Goal: Task Accomplishment & Management: Complete application form

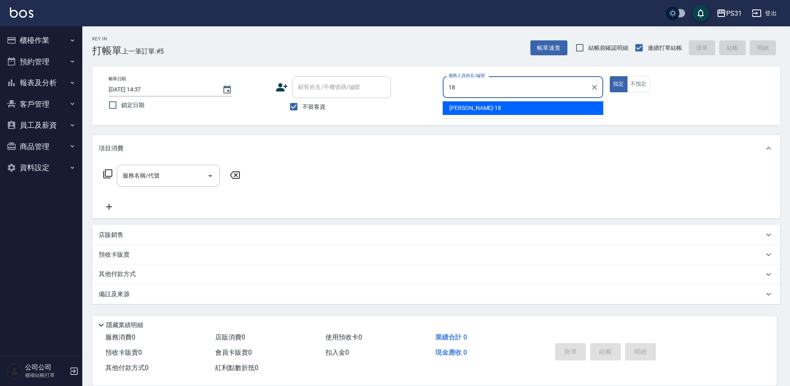
type input "[PERSON_NAME]-18"
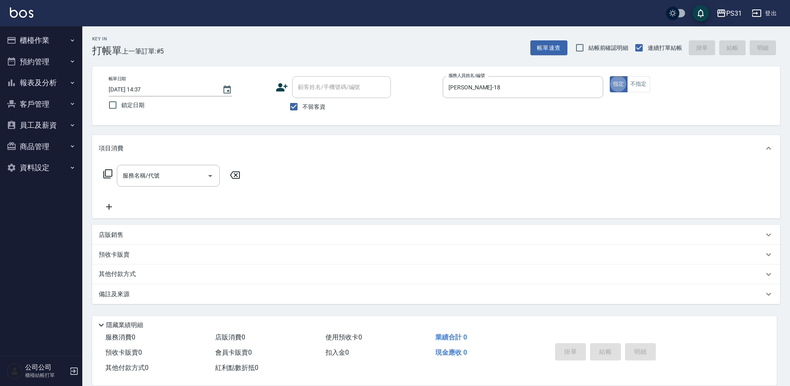
type button "true"
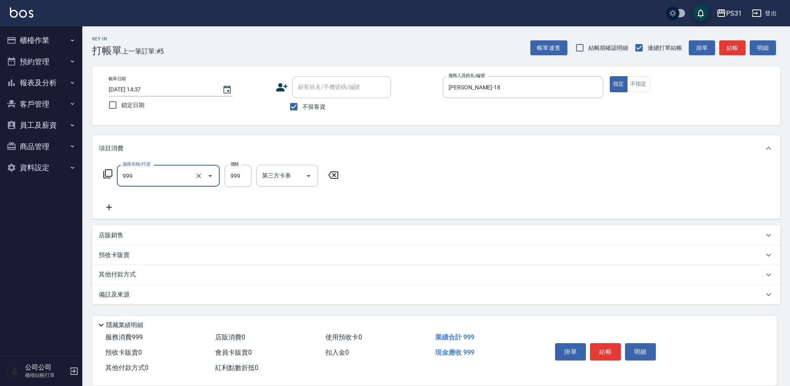
type input "精油套餐999(999)"
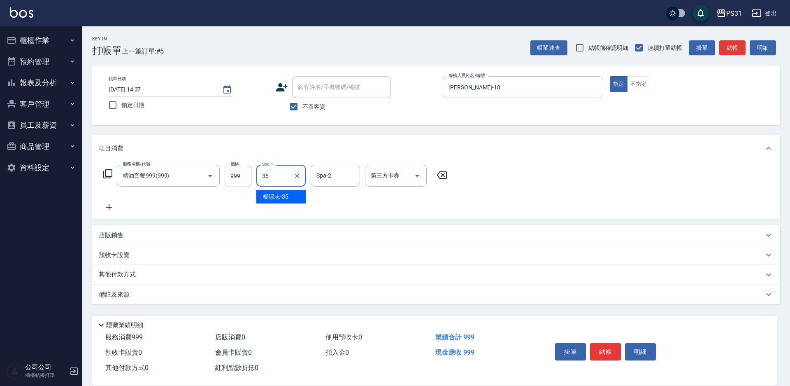
type input "楊諺志-35"
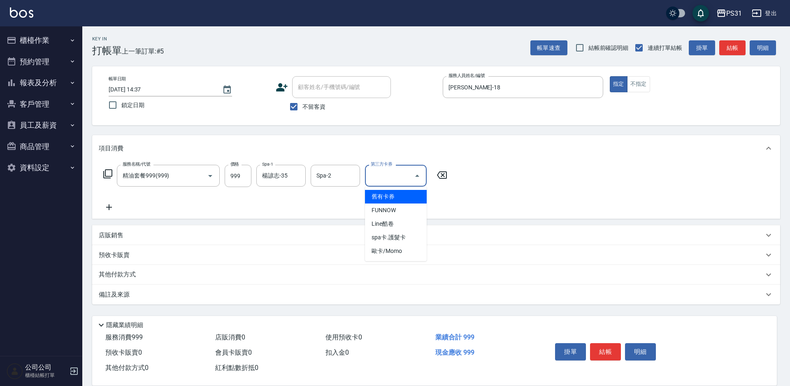
type input "舊有卡券"
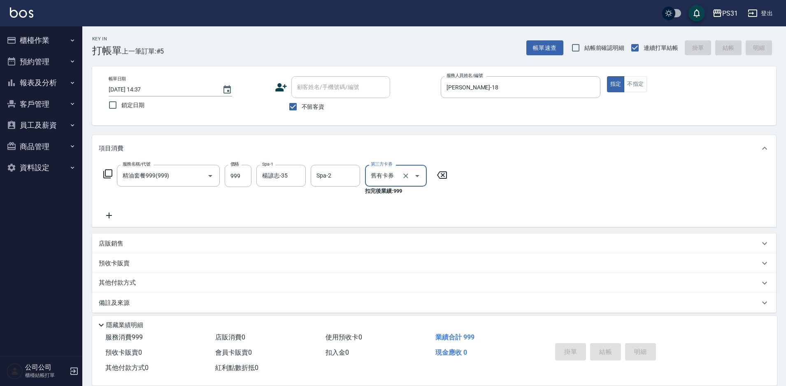
type input "[DATE] 15:37"
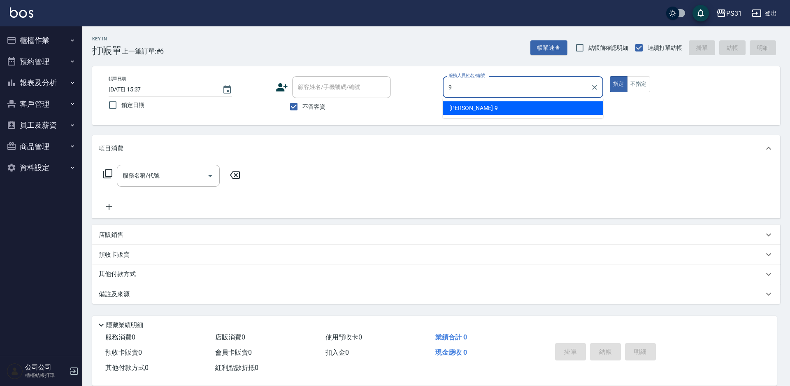
type input "JOJO-9"
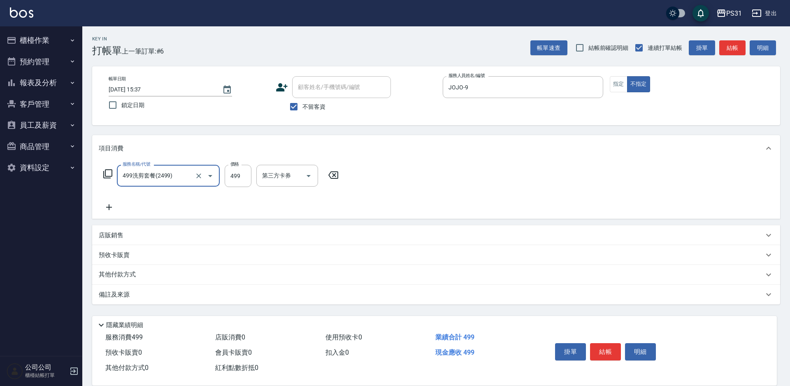
type input "499洗剪套餐(2499)"
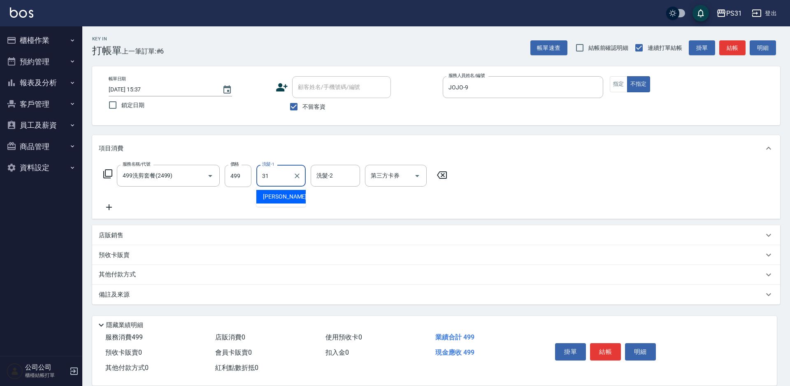
type input "[PERSON_NAME]-31"
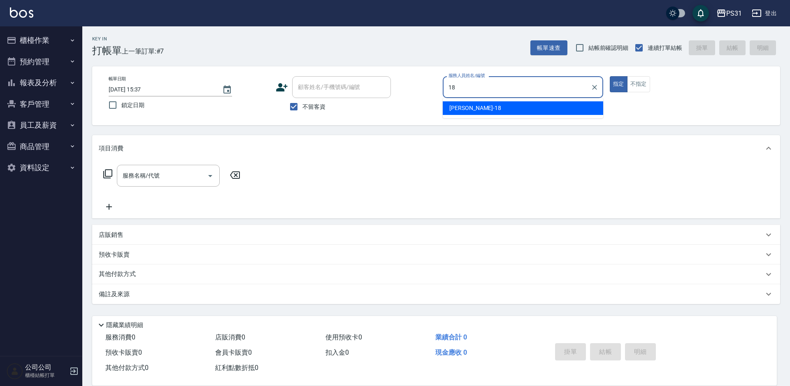
type input "[PERSON_NAME]-18"
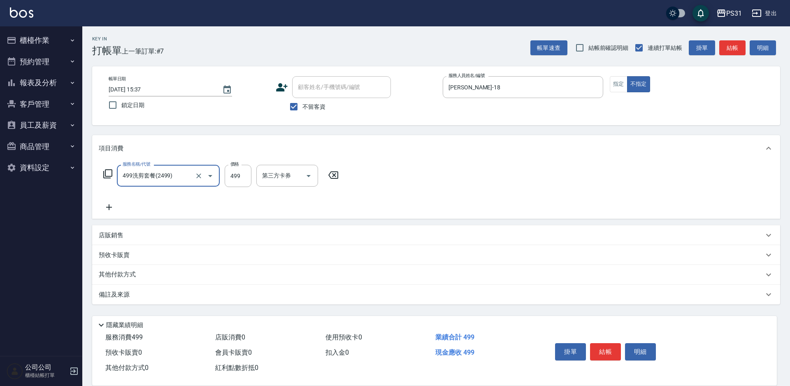
type input "499洗剪套餐(2499)"
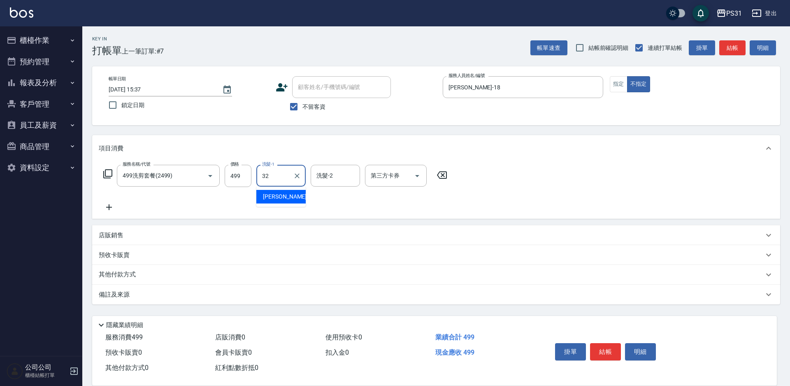
type input "[PERSON_NAME]-32"
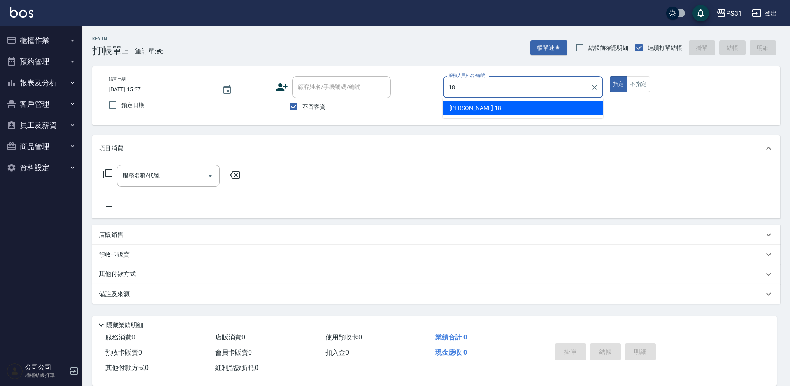
type input "[PERSON_NAME]-18"
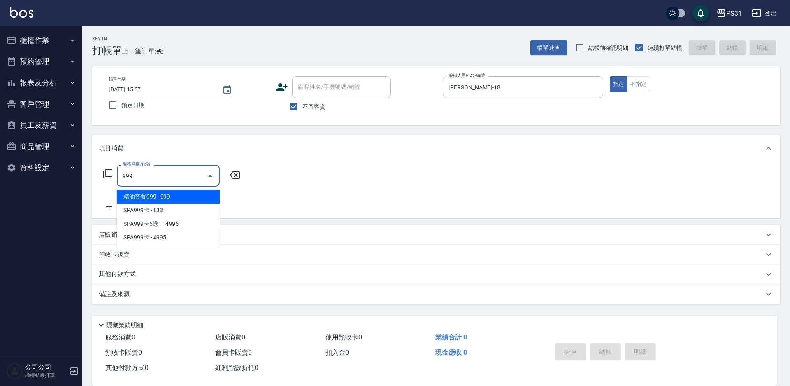
type input "精油套餐999(999)"
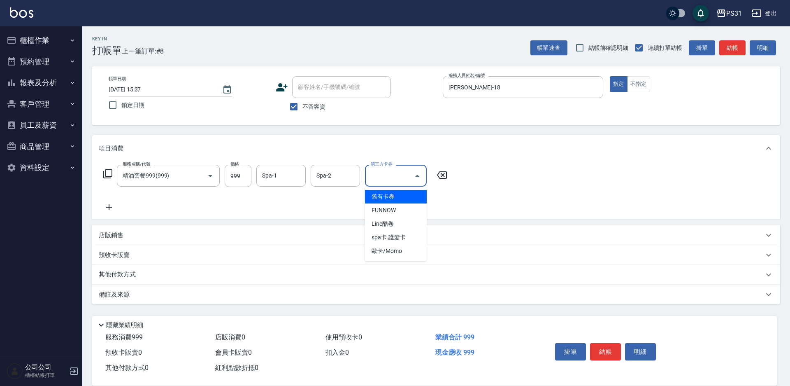
type input "舊有卡券"
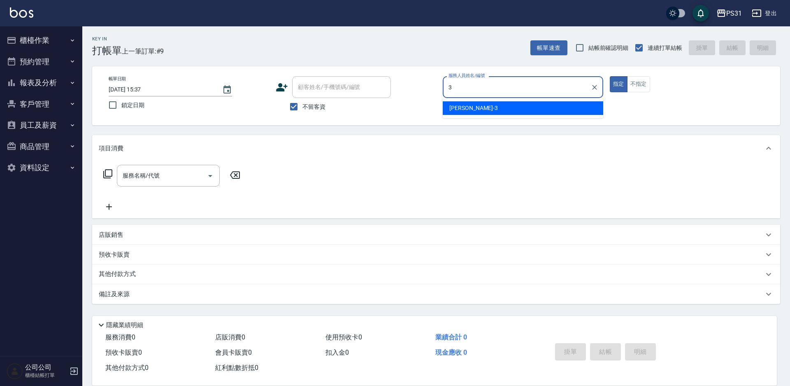
type input "[PERSON_NAME]-3"
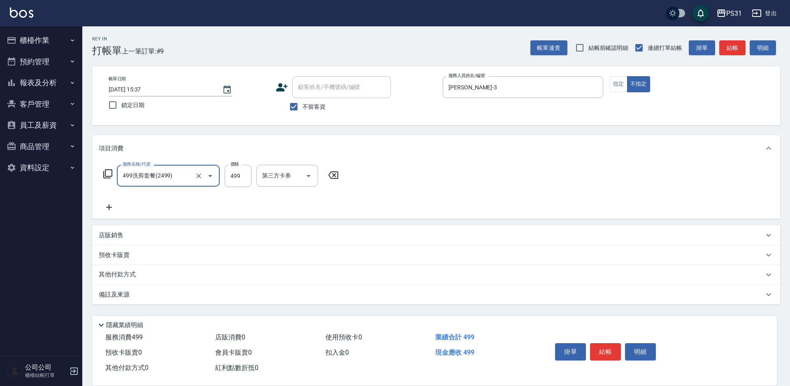
type input "499洗剪套餐(2499)"
type input "6"
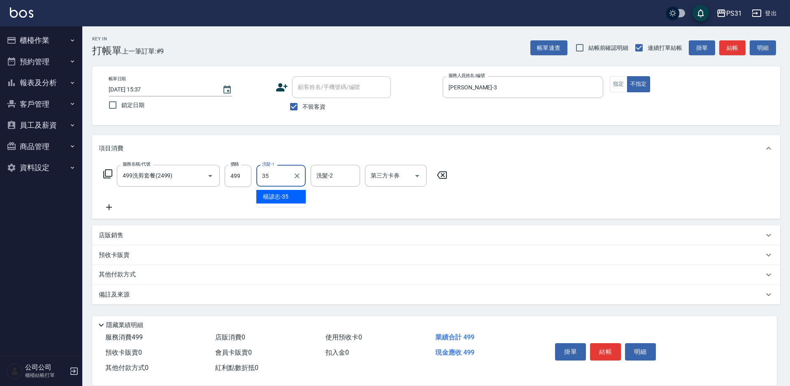
type input "楊諺志-35"
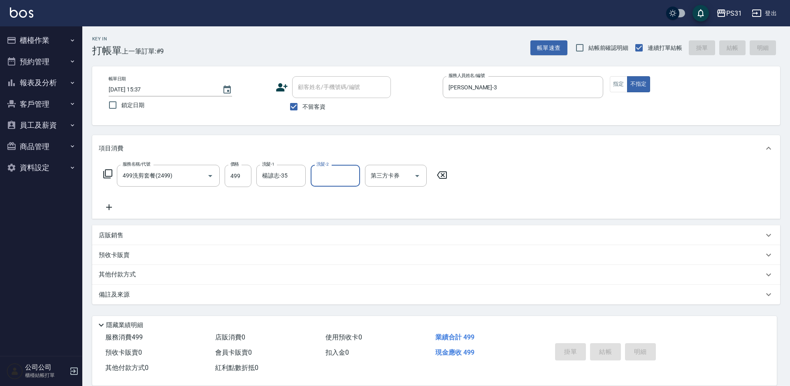
type input "[DATE] 15:38"
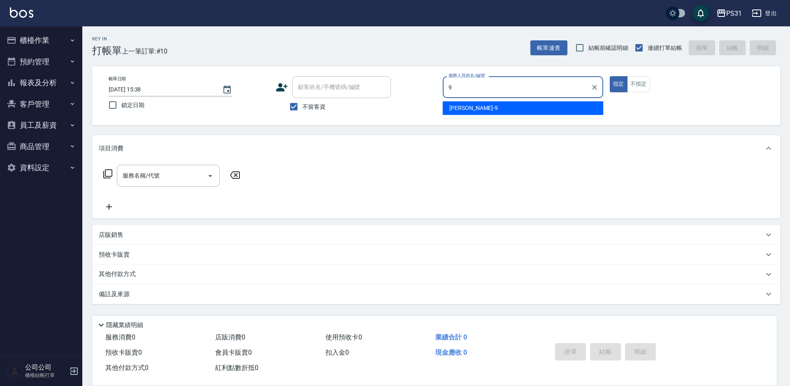
type input "JOJO-9"
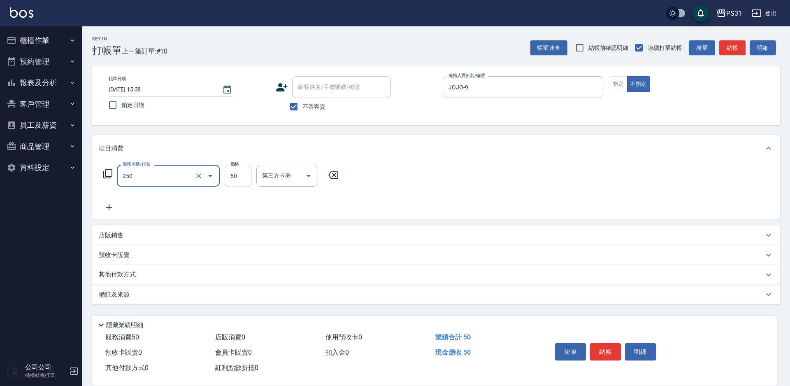
type input "剪瀏海(250)"
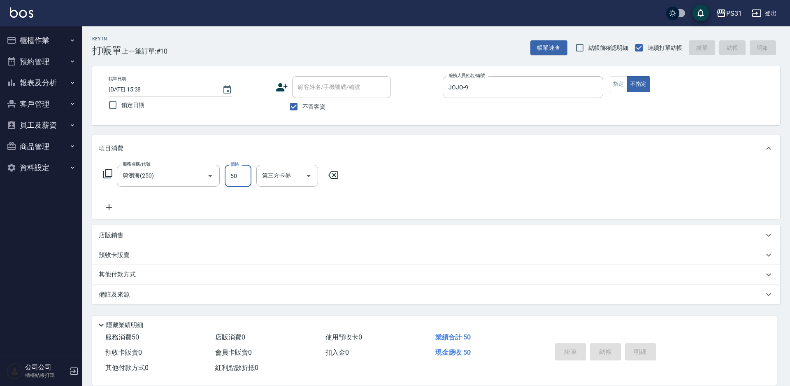
type input "[DATE] 16:09"
